Goal: Task Accomplishment & Management: Manage account settings

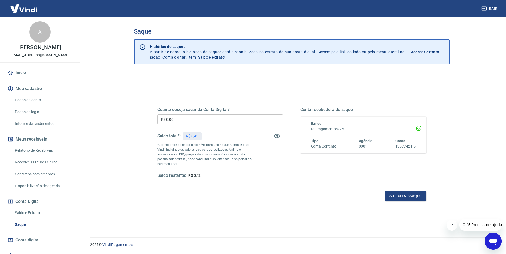
click at [24, 74] on link "Início" at bounding box center [39, 73] width 67 height 12
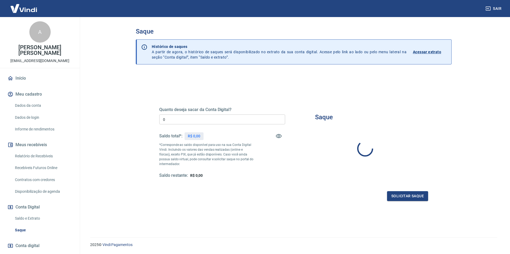
type input "R$ 0,00"
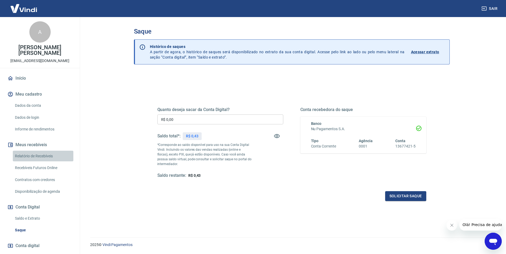
click at [46, 151] on link "Relatório de Recebíveis" at bounding box center [43, 156] width 61 height 11
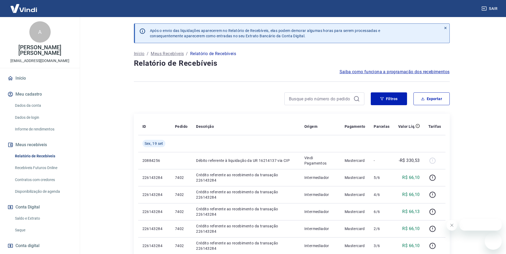
click at [47, 163] on link "Recebíveis Futuros Online" at bounding box center [43, 168] width 61 height 11
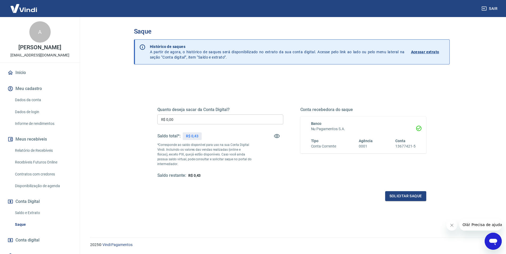
click at [38, 73] on link "Início" at bounding box center [39, 73] width 67 height 12
